Goal: Task Accomplishment & Management: Complete application form

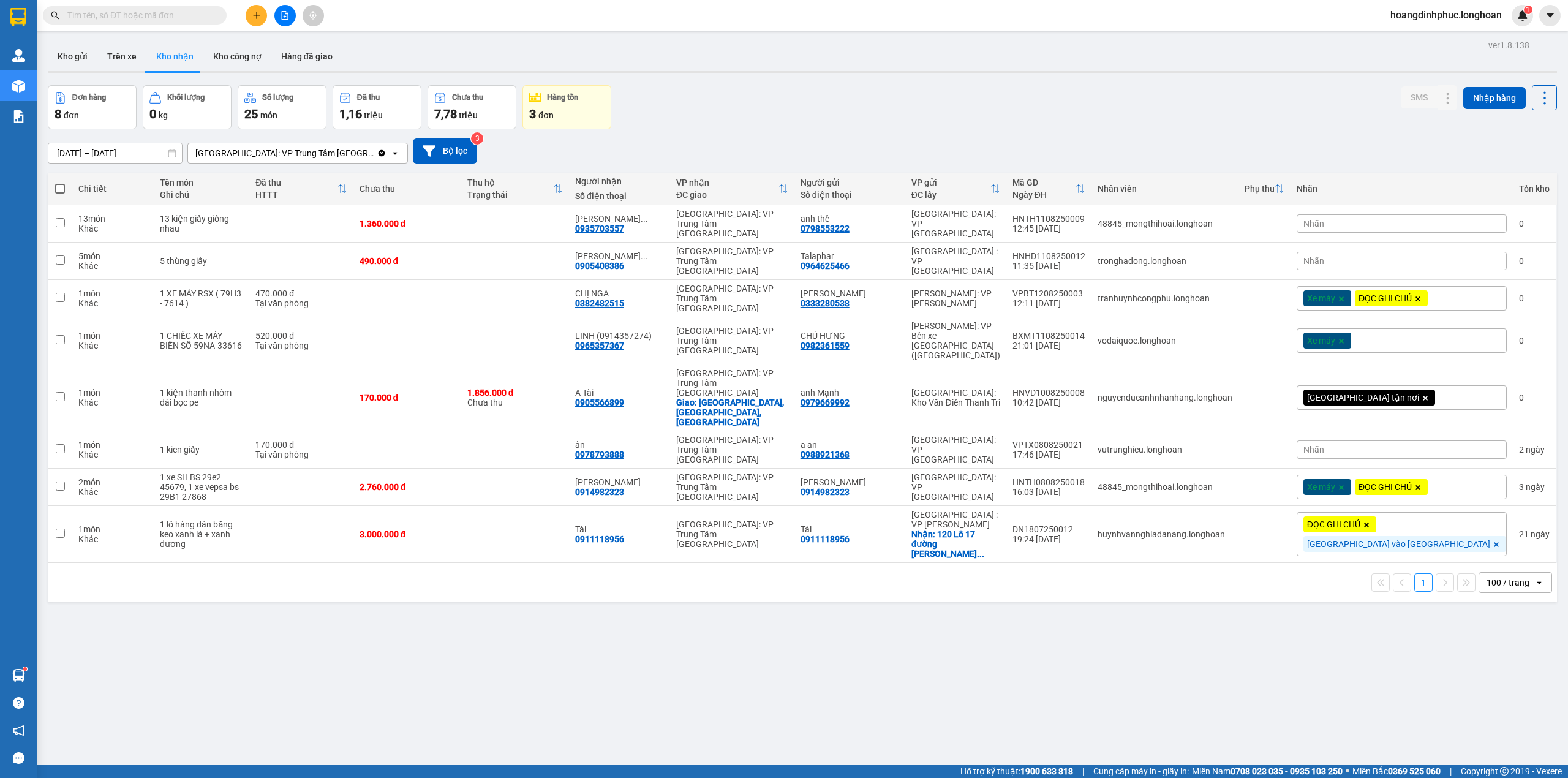
click at [260, 19] on button at bounding box center [256, 15] width 21 height 21
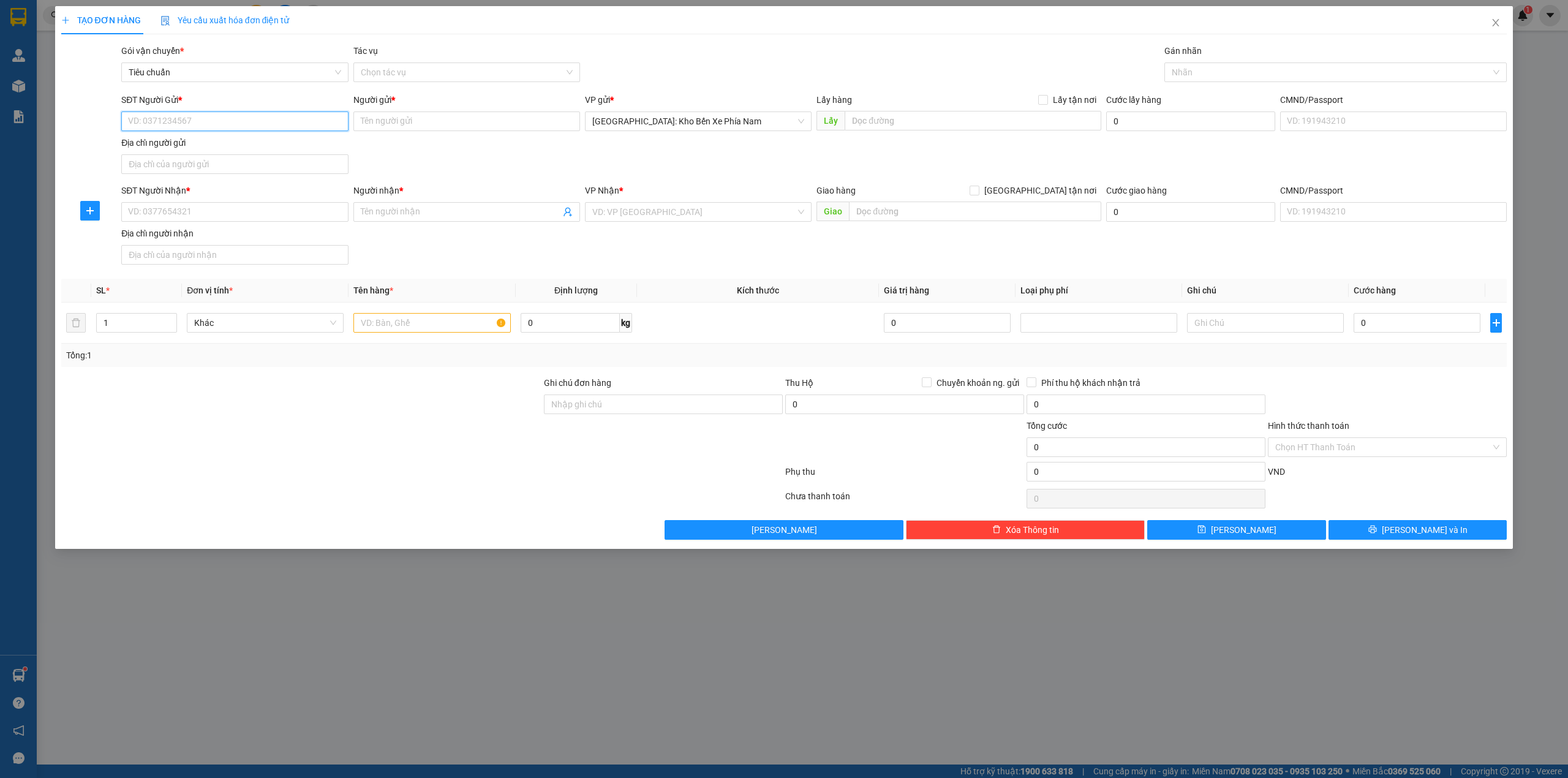
click at [225, 116] on input "SĐT Người Gửi *" at bounding box center [234, 120] width 227 height 19
type input "0366898990"
click at [259, 144] on div "0366898990 - anh Đạt" at bounding box center [234, 146] width 212 height 14
type input "anh Đạt"
type input "0366898990"
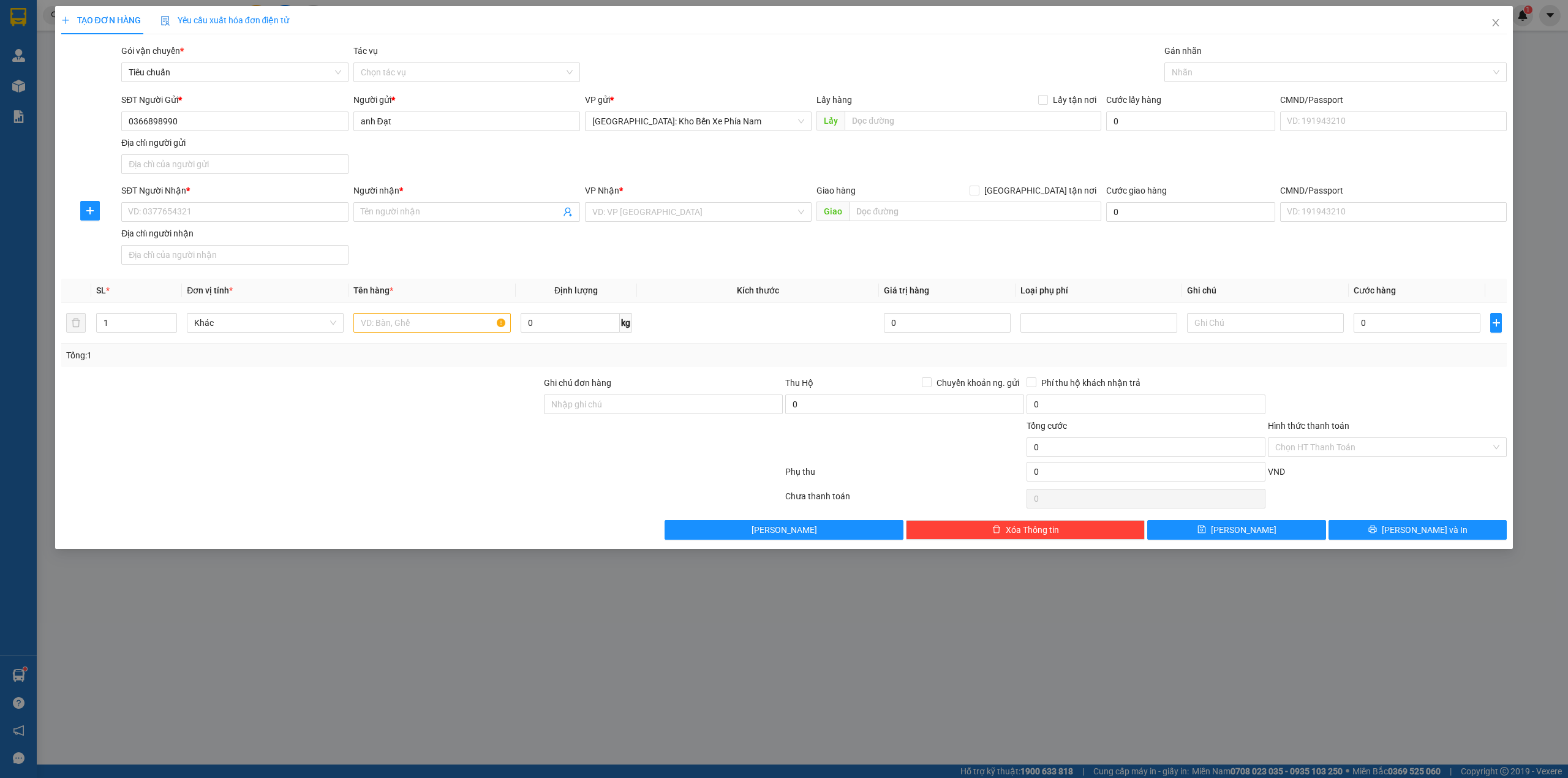
click at [249, 239] on div "Địa chỉ người nhận" at bounding box center [234, 236] width 227 height 19
click at [232, 214] on input "SĐT Người Nhận *" at bounding box center [234, 211] width 227 height 19
click at [214, 244] on div "0931000165 - [PERSON_NAME]" at bounding box center [234, 238] width 212 height 14
type input "0931000165"
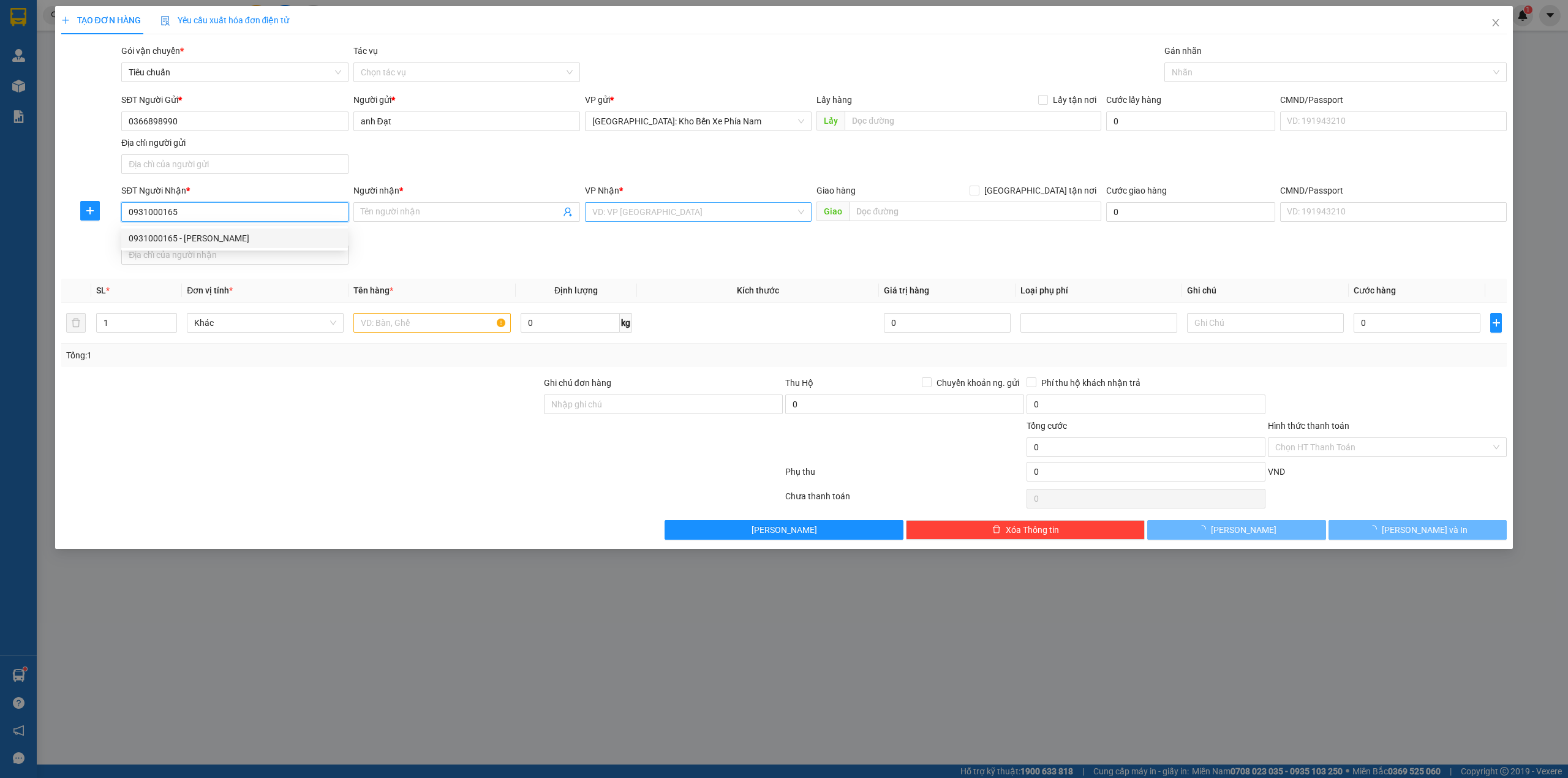
type input "[PERSON_NAME]"
checkbox input "true"
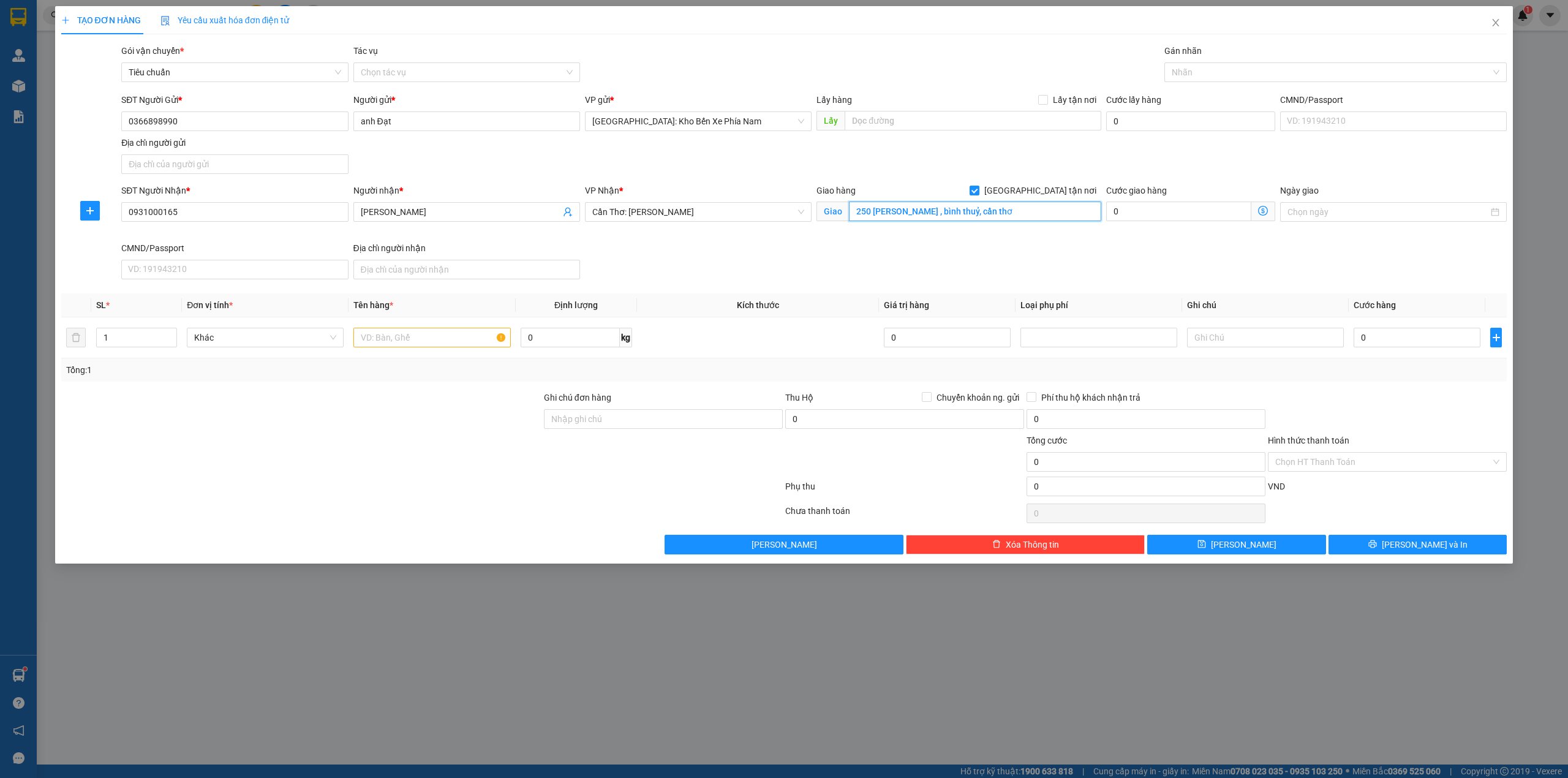
click at [873, 211] on input "250 [PERSON_NAME] , bình thuỷ, cần thơ" at bounding box center [975, 211] width 253 height 19
click at [873, 212] on input "250 [PERSON_NAME] , bình thuỷ, cần thơ" at bounding box center [975, 211] width 253 height 19
drag, startPoint x: 917, startPoint y: 215, endPoint x: 858, endPoint y: 218, distance: 59.1
click at [858, 218] on input "250 [PERSON_NAME] , bình thuỷ, cần thơ" at bounding box center [975, 211] width 253 height 19
click at [895, 217] on input "30/9A Le hồng Phong , bình thuỷ, [GEOGRAPHIC_DATA]" at bounding box center [975, 211] width 253 height 19
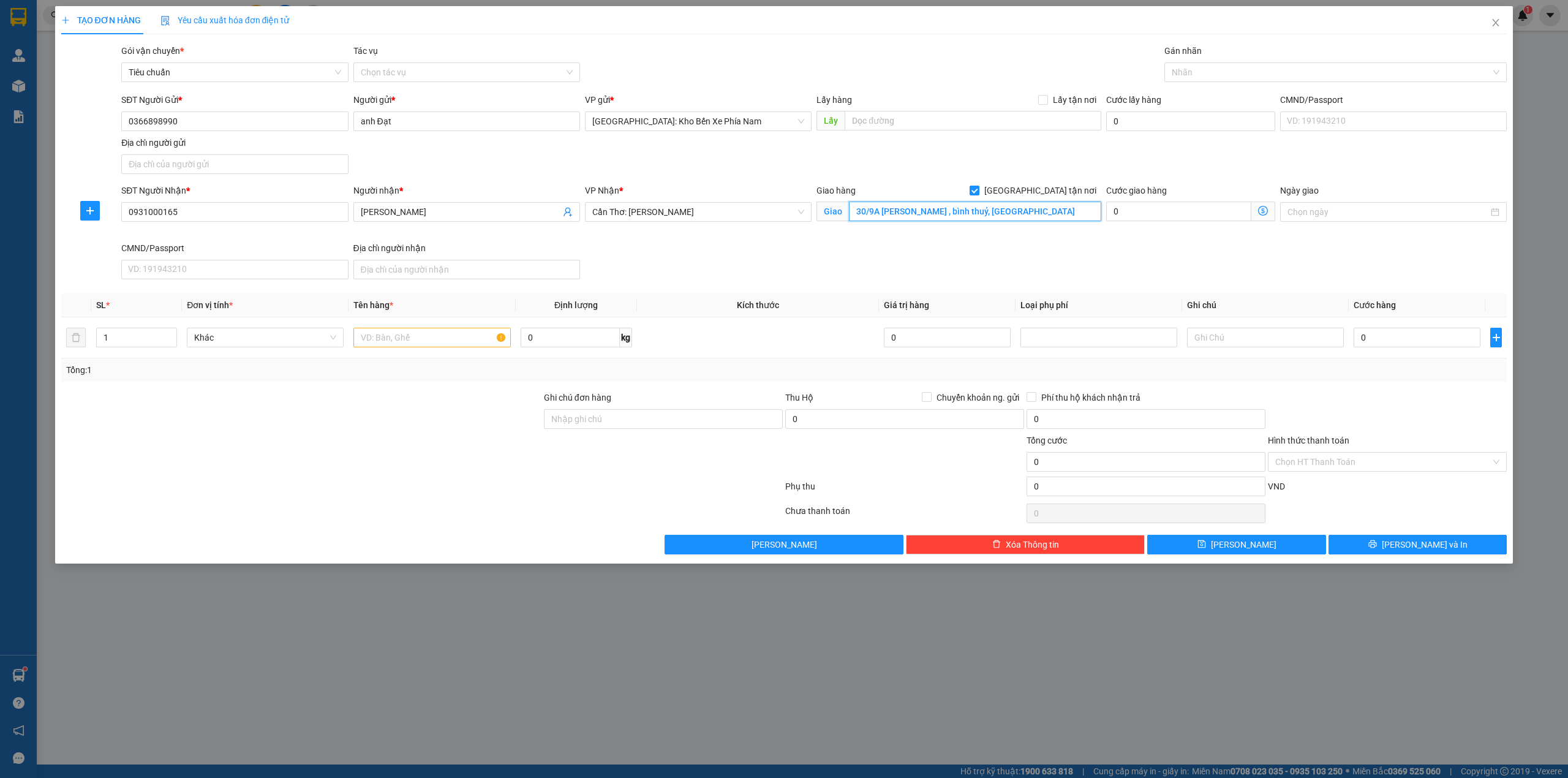
type input "30/9A [PERSON_NAME] , bình thuỷ, [GEOGRAPHIC_DATA]"
click at [1052, 205] on input "30/9A [PERSON_NAME] , bình thuỷ, [GEOGRAPHIC_DATA]" at bounding box center [975, 211] width 253 height 19
click at [1187, 73] on div at bounding box center [1330, 72] width 325 height 15
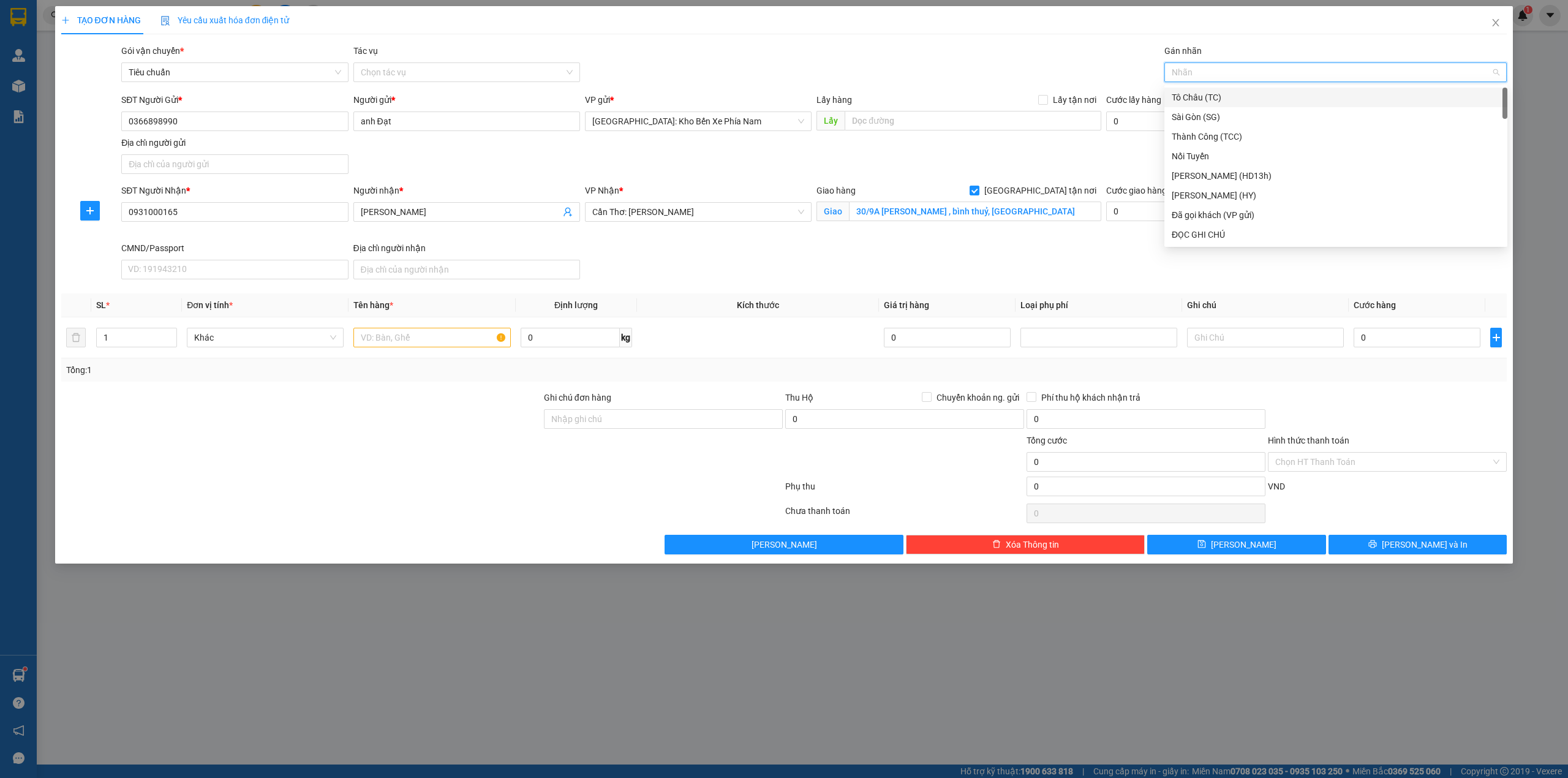
type input "g"
click at [1197, 227] on div "[GEOGRAPHIC_DATA] tận nơi" at bounding box center [1336, 234] width 343 height 19
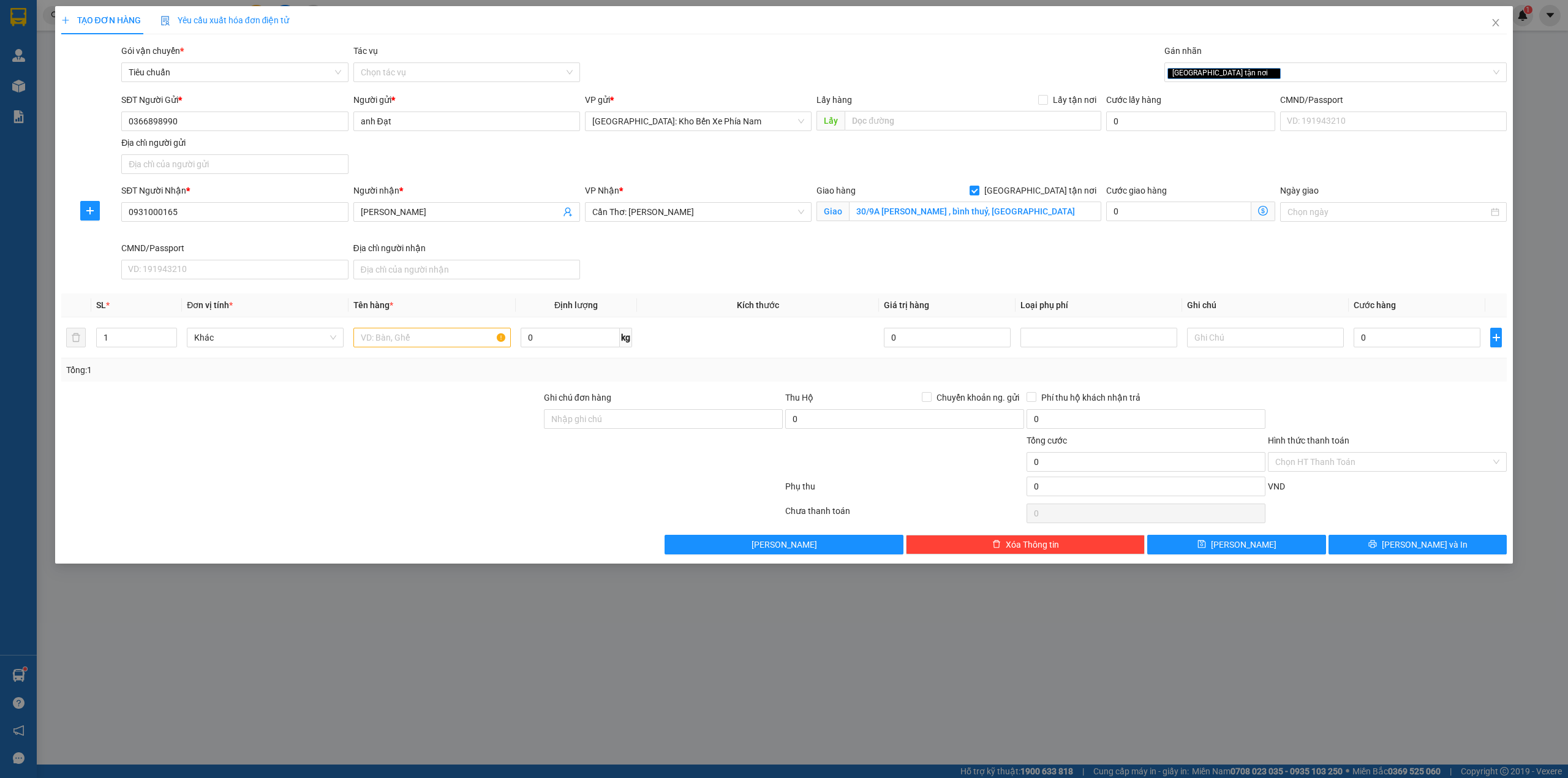
click at [954, 260] on div "SĐT Người Nhận * 0931000165 Người nhận * ANH THUẤN VP Nhận * Cần Thơ: Kho Ninh …" at bounding box center [814, 233] width 1391 height 100
click at [375, 345] on input "text" at bounding box center [432, 337] width 157 height 19
type input "2"
click at [170, 335] on icon "up" at bounding box center [170, 334] width 4 height 3
click at [378, 335] on input "text" at bounding box center [432, 337] width 157 height 19
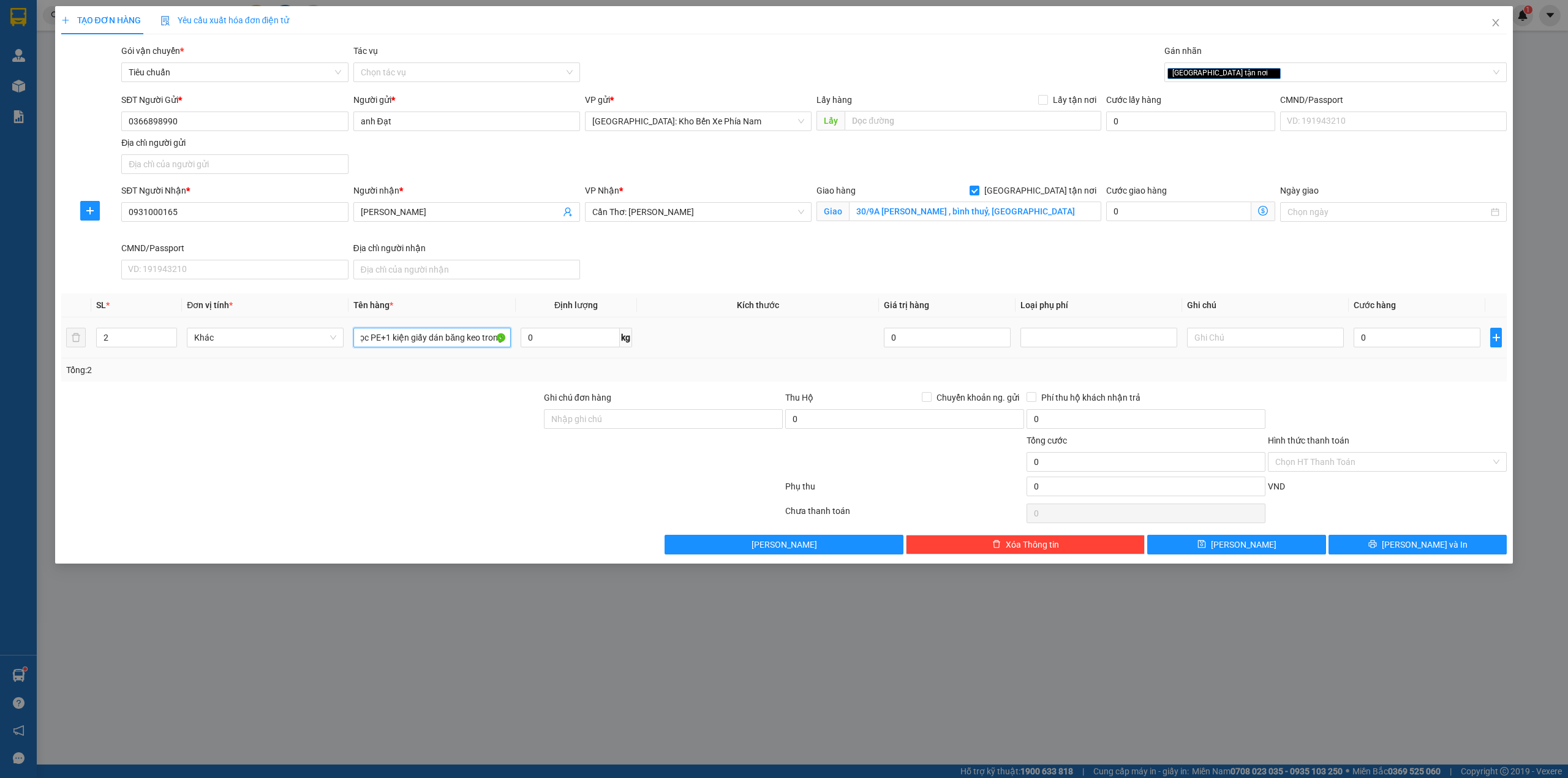
scroll to position [0, 35]
type input "1 kiện bọc PE+1 kiện giấy dán băng keo trong"
click at [1395, 336] on input "0" at bounding box center [1417, 337] width 127 height 19
type input "3"
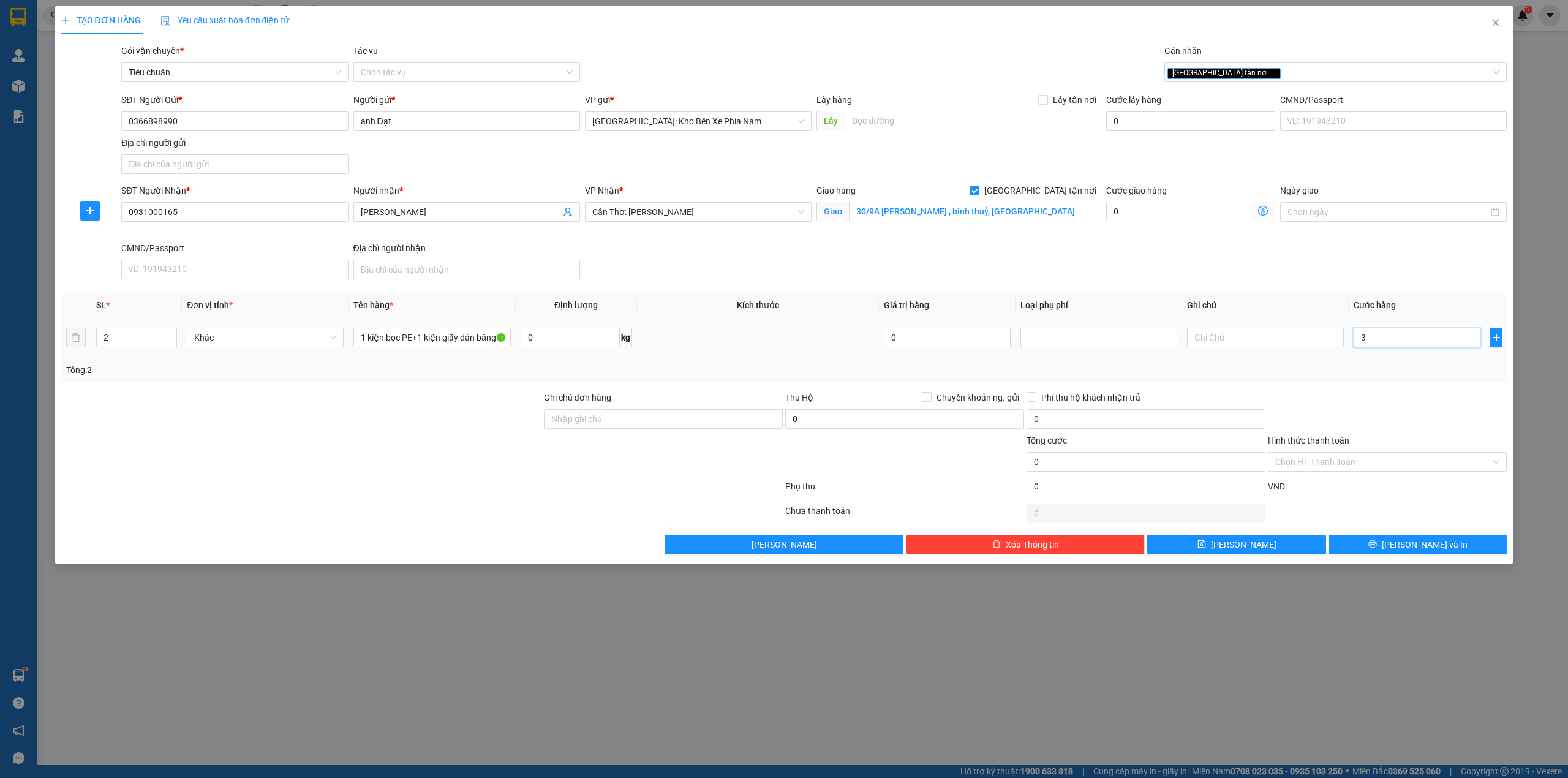
type input "3"
type input "30"
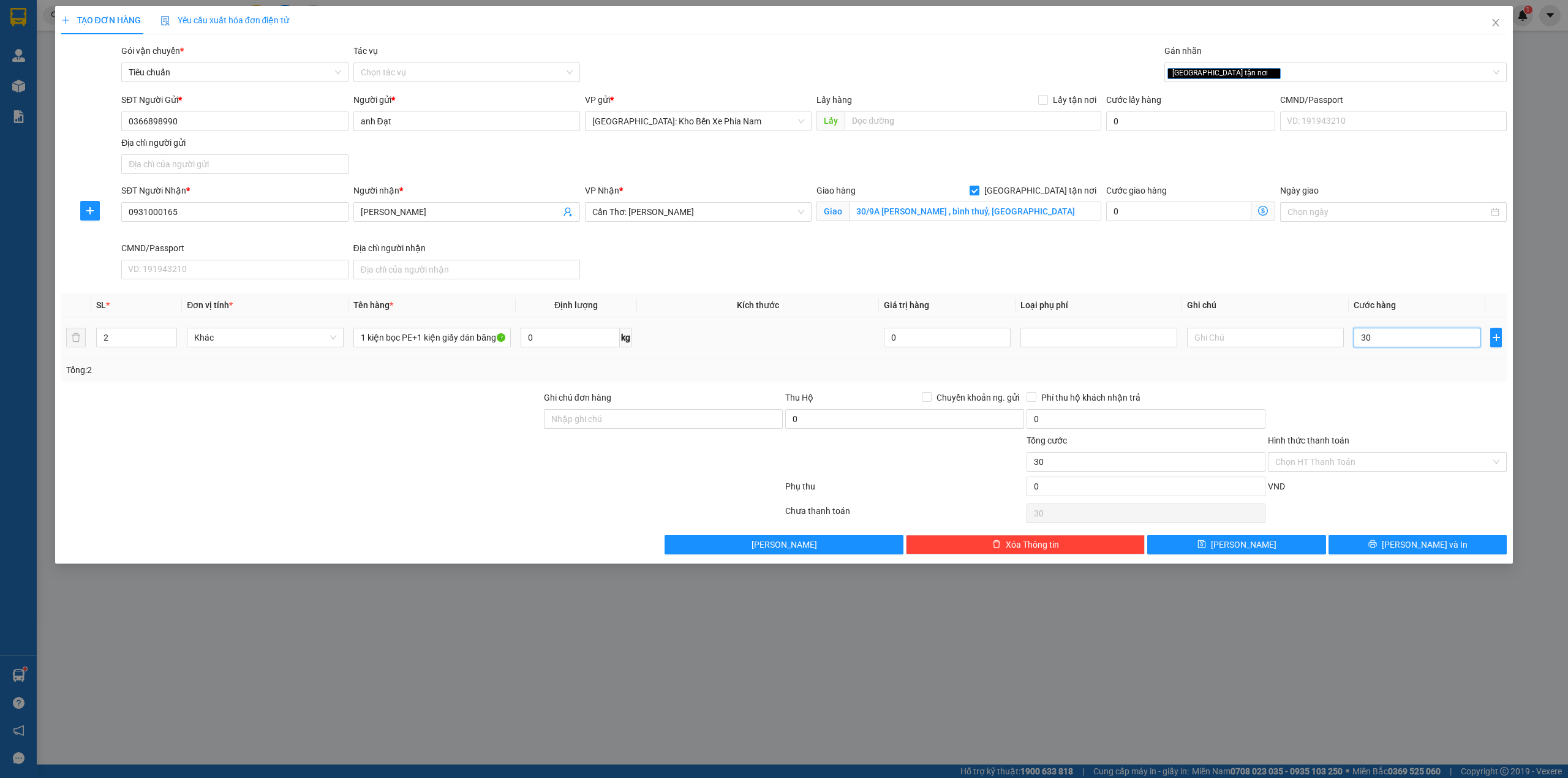
type input "300"
type input "3.000"
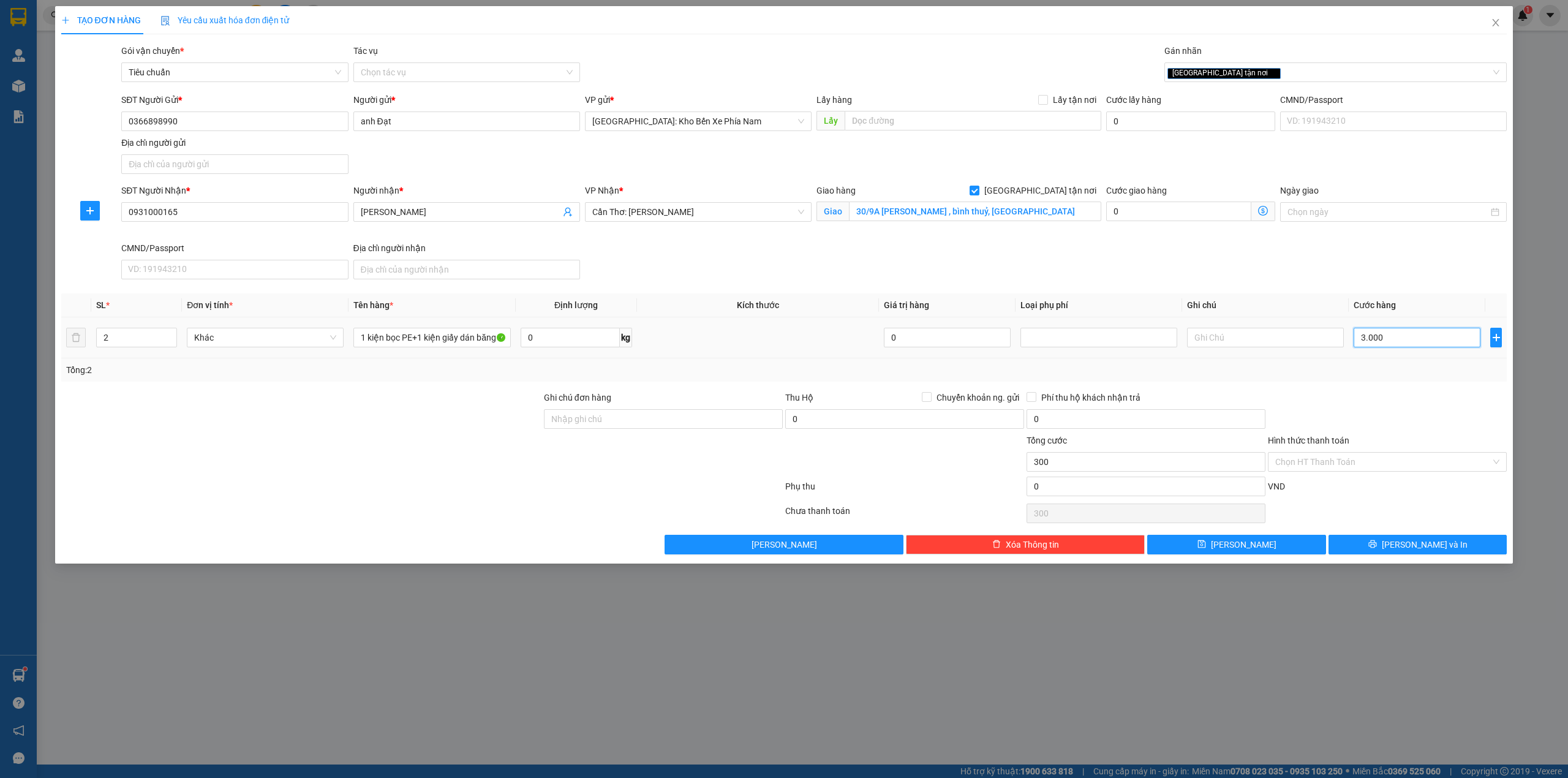
type input "3.000"
type input "30.000"
type input "300.000"
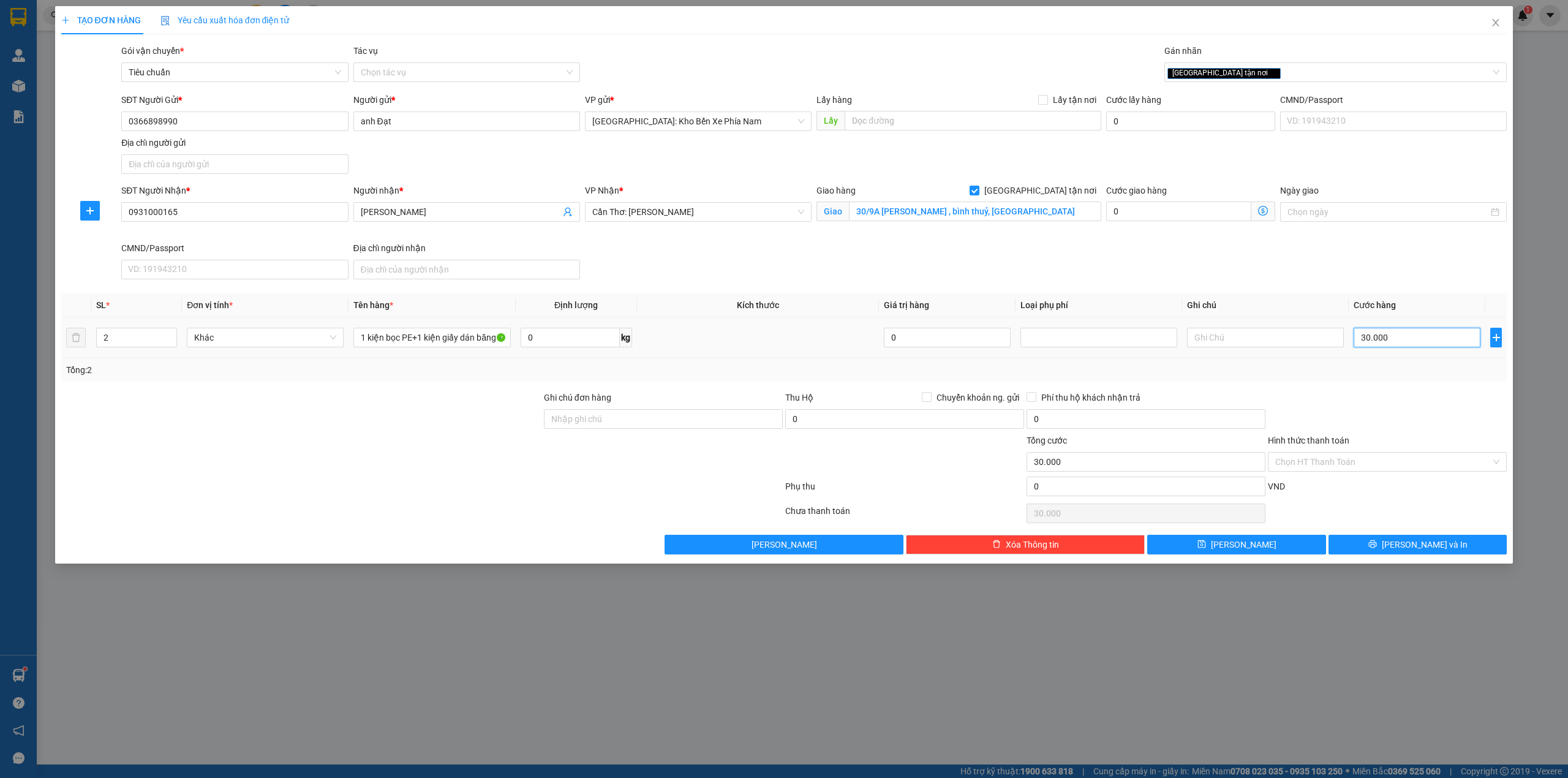
type input "300.000"
click at [1289, 427] on div at bounding box center [1387, 412] width 242 height 43
click at [1424, 543] on span "[PERSON_NAME] và In" at bounding box center [1424, 545] width 86 height 14
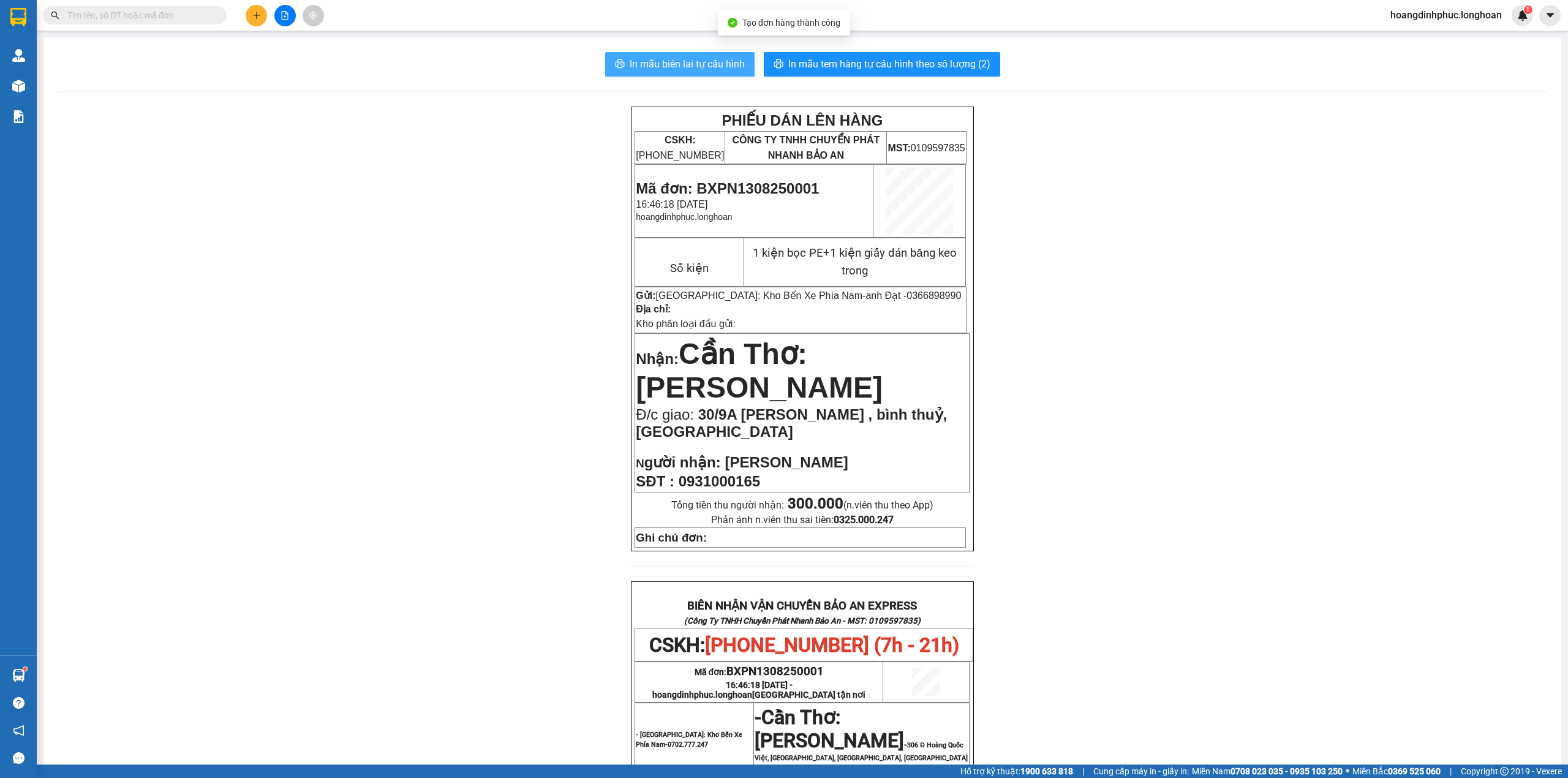
click at [669, 67] on span "In mẫu biên lai tự cấu hình" at bounding box center [687, 64] width 115 height 16
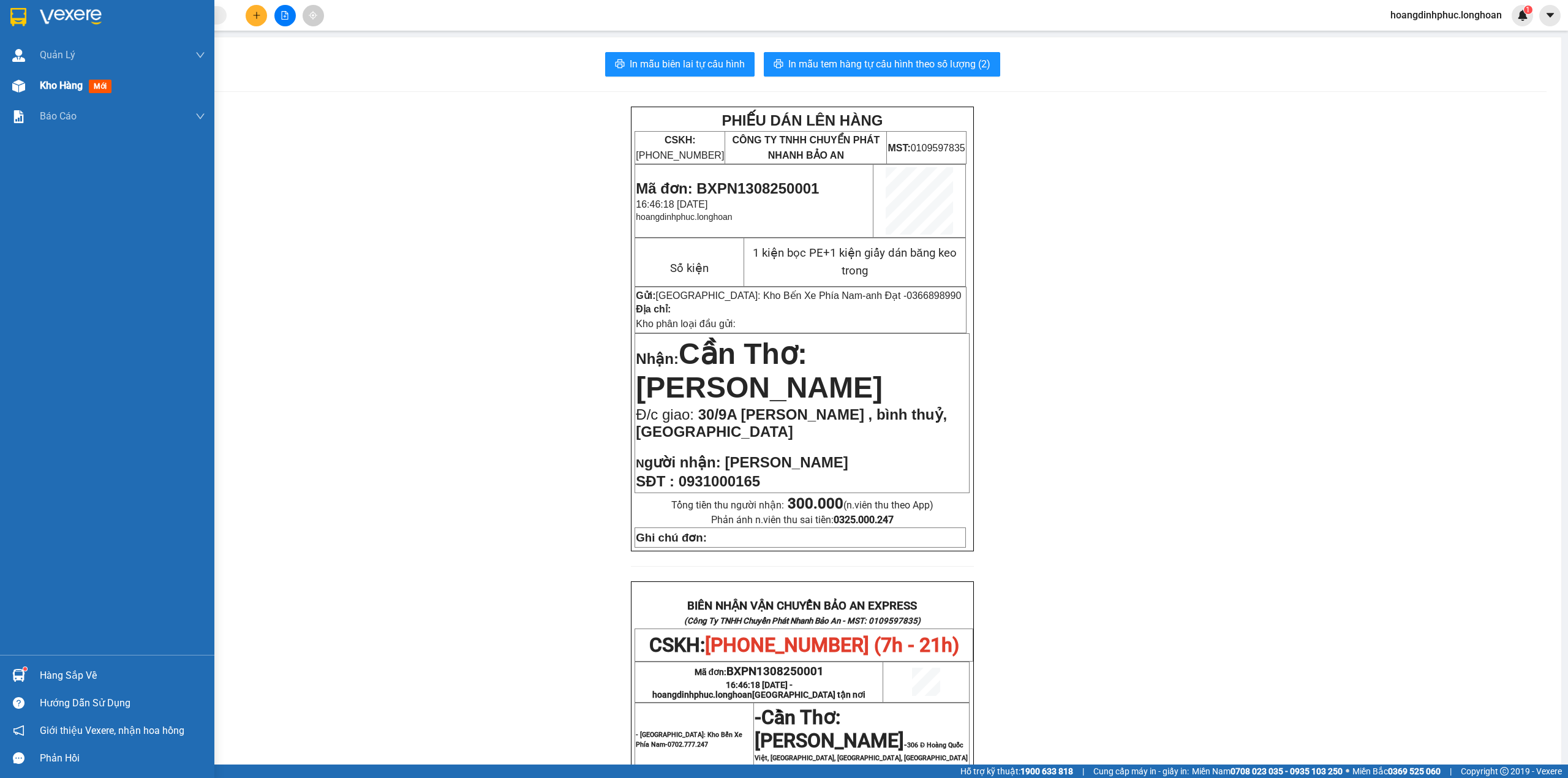
click at [23, 87] on img at bounding box center [19, 86] width 13 height 13
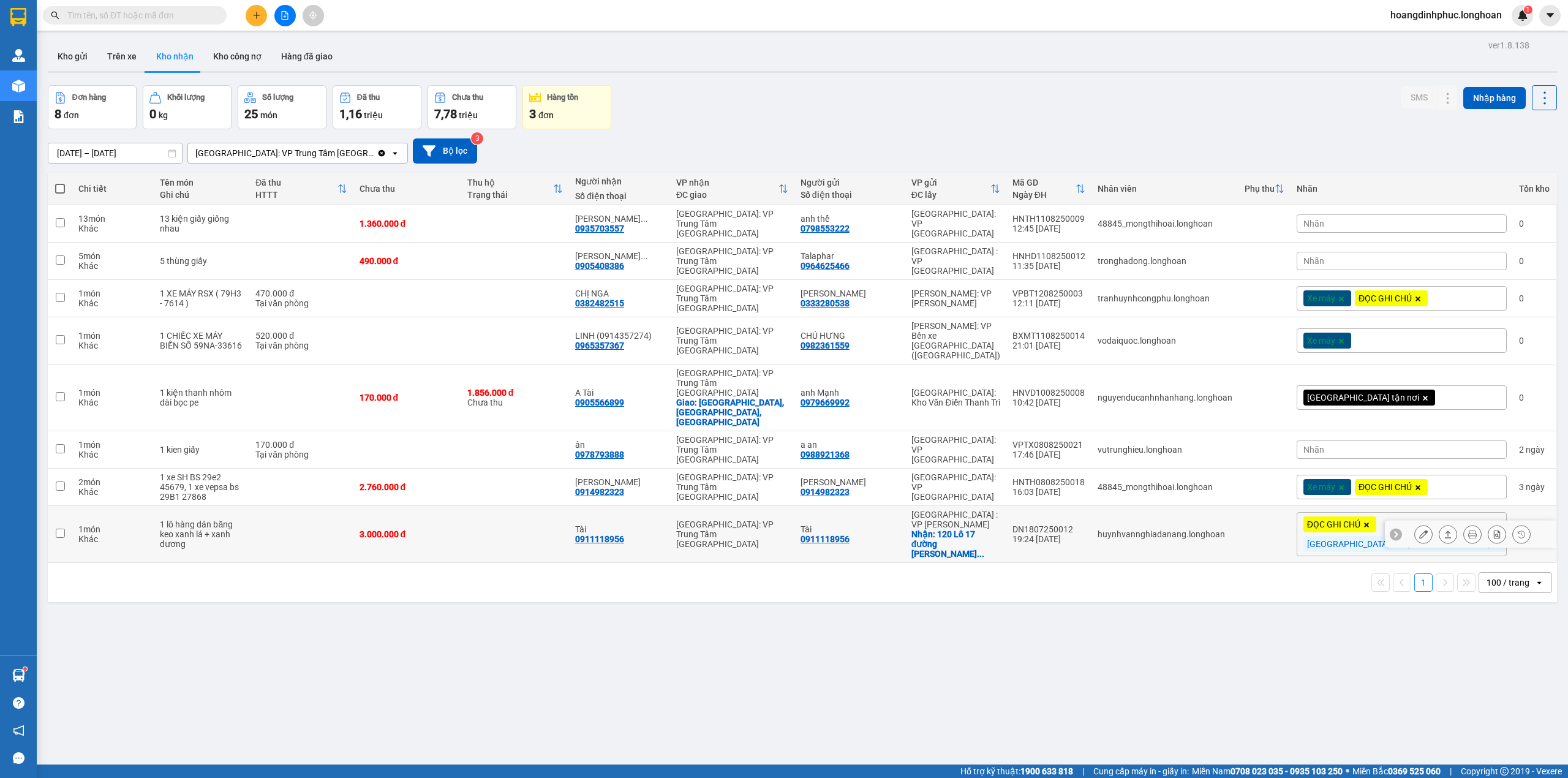
click at [570, 220] on td at bounding box center [515, 224] width 107 height 37
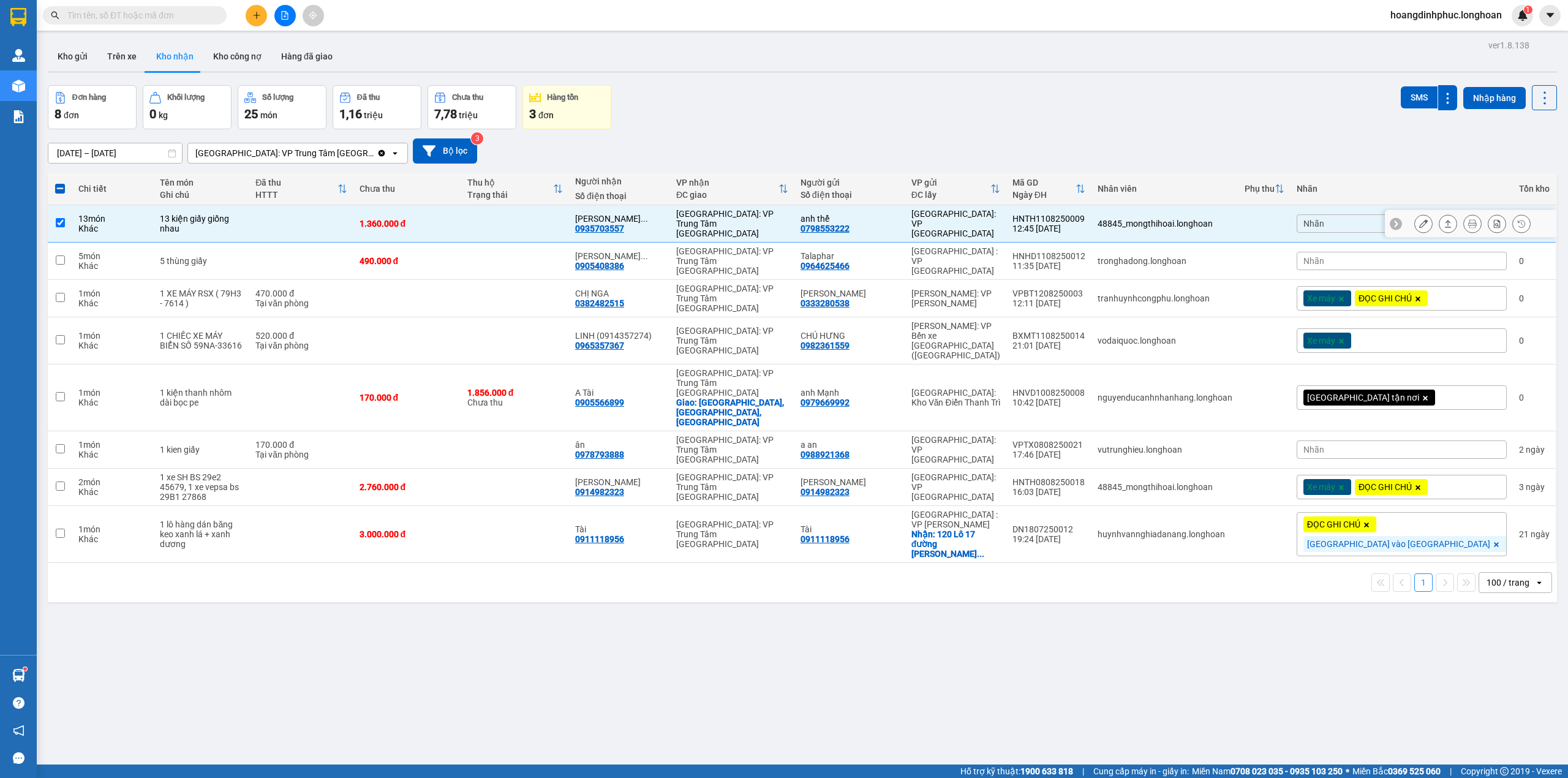
click at [461, 220] on td "1.360.000 đ" at bounding box center [408, 224] width 107 height 37
checkbox input "false"
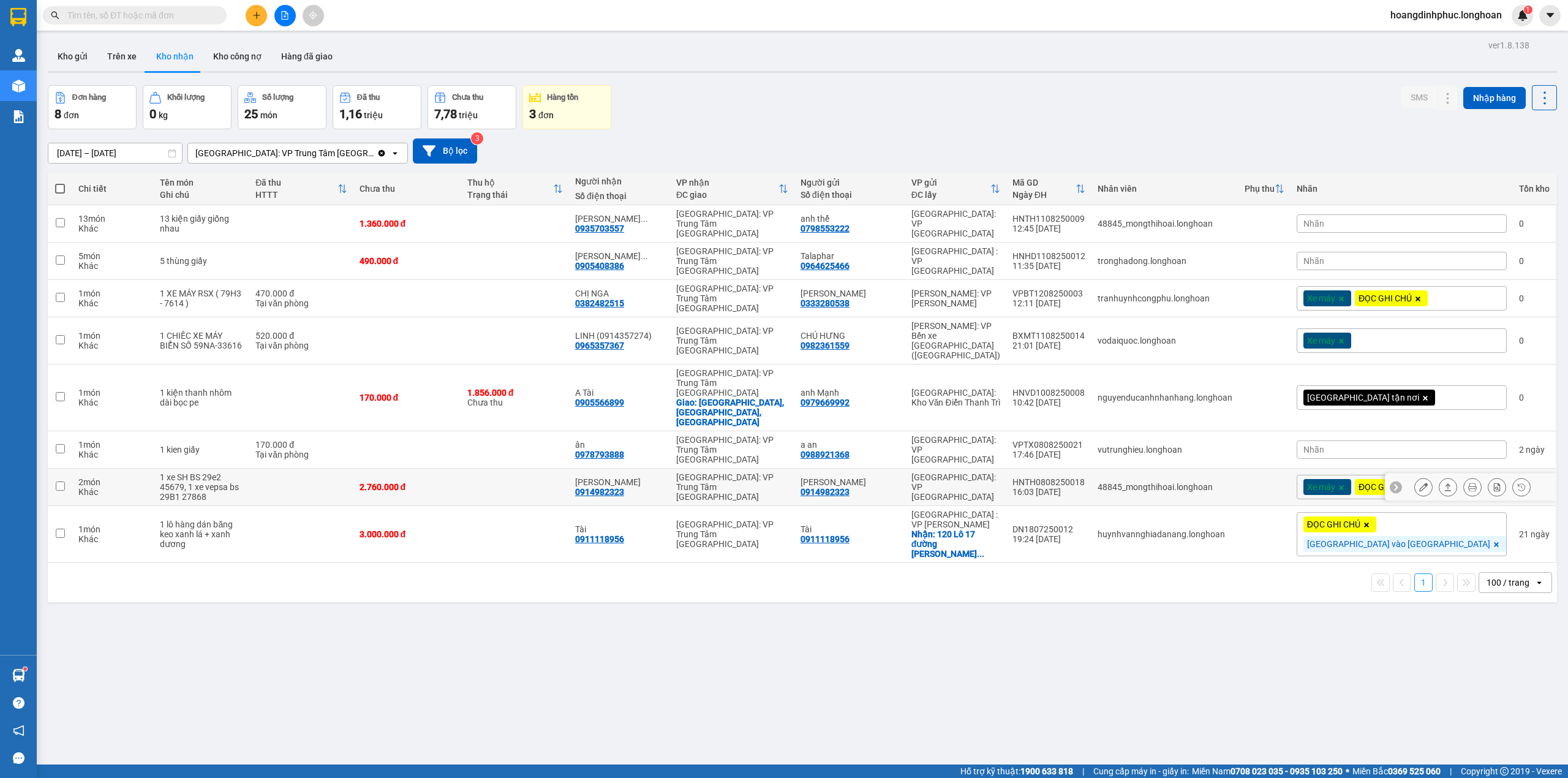
click at [1465, 477] on button at bounding box center [1473, 487] width 18 height 21
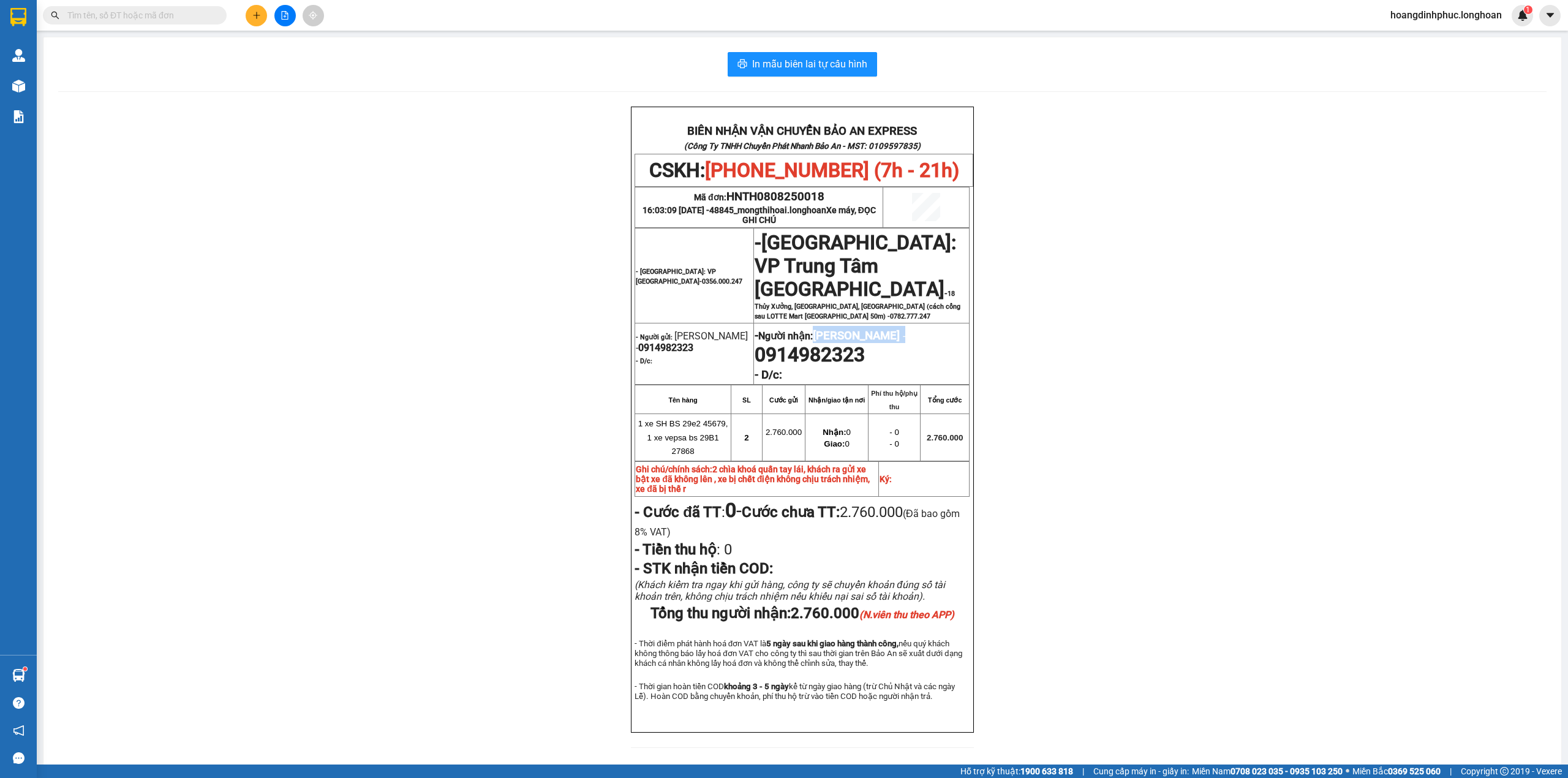
drag, startPoint x: 817, startPoint y: 326, endPoint x: 891, endPoint y: 339, distance: 75.1
click at [891, 339] on span "- Người nhận: [PERSON_NAME] - 0914982323" at bounding box center [830, 346] width 151 height 35
drag, startPoint x: 720, startPoint y: 202, endPoint x: 834, endPoint y: 202, distance: 114.0
click at [834, 202] on p "Mã đơn: HNTH0808250018" at bounding box center [759, 196] width 246 height 14
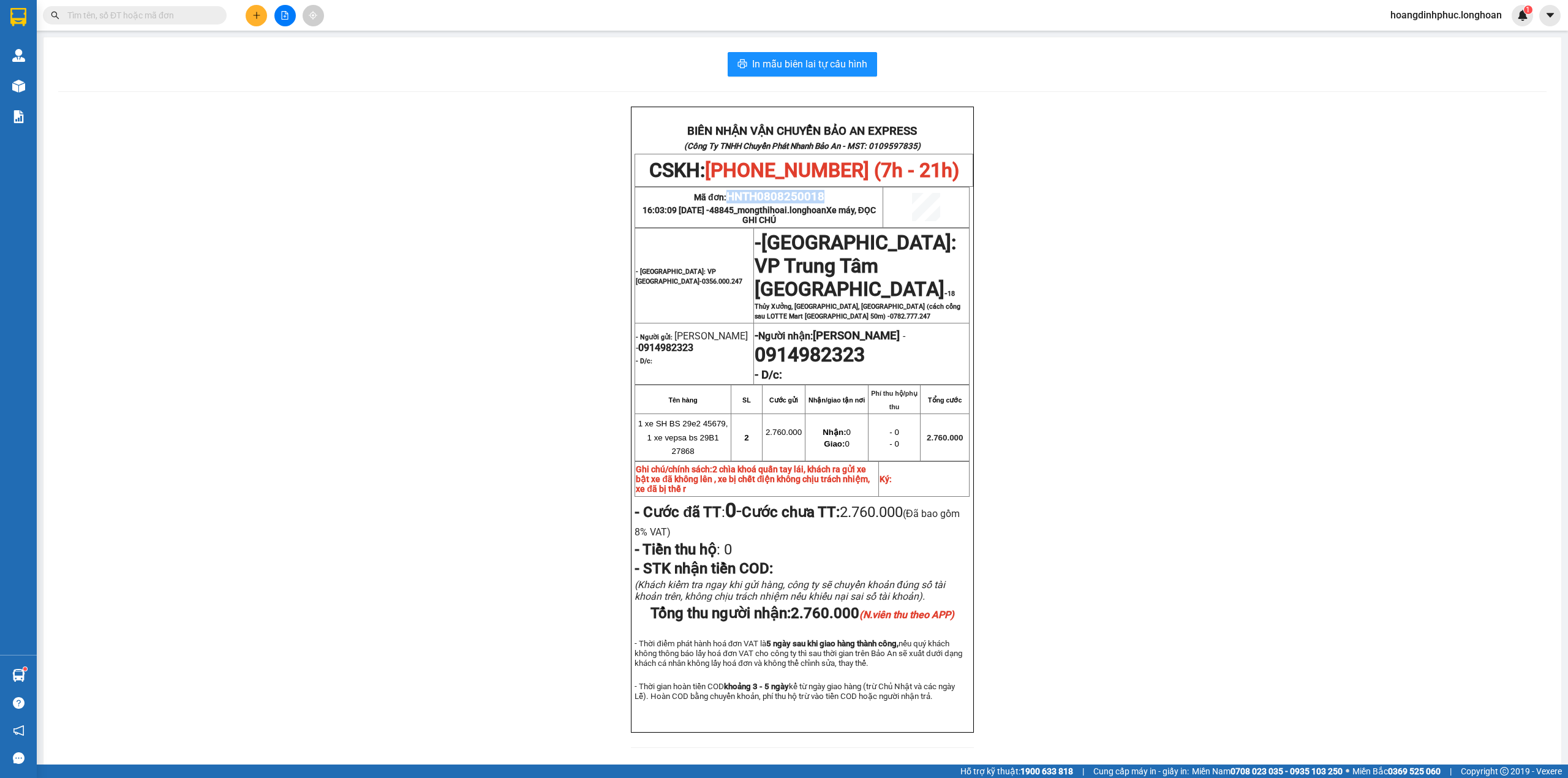
copy span "HNTH0808250018"
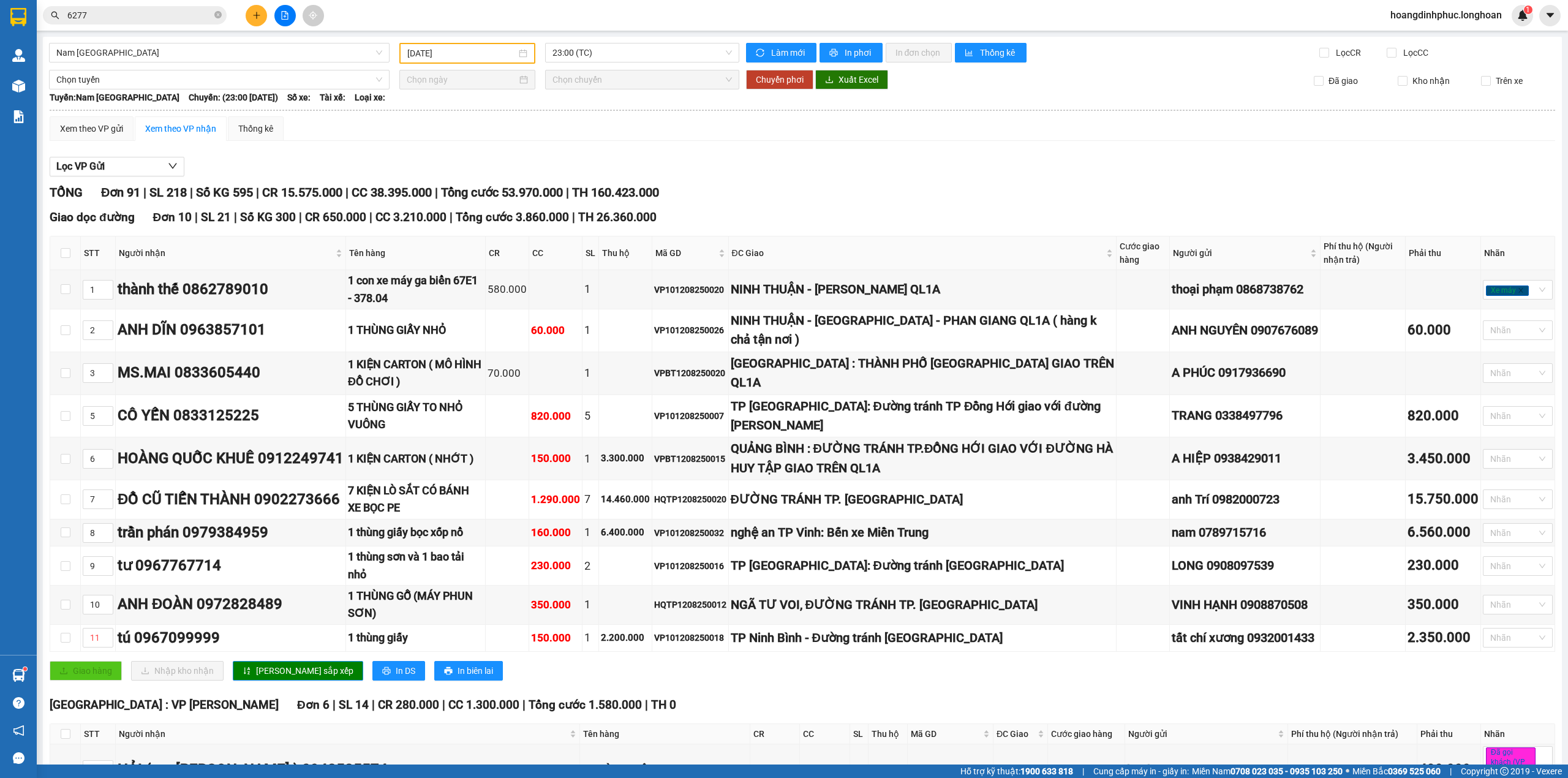
scroll to position [3821, 0]
